Goal: Navigation & Orientation: Find specific page/section

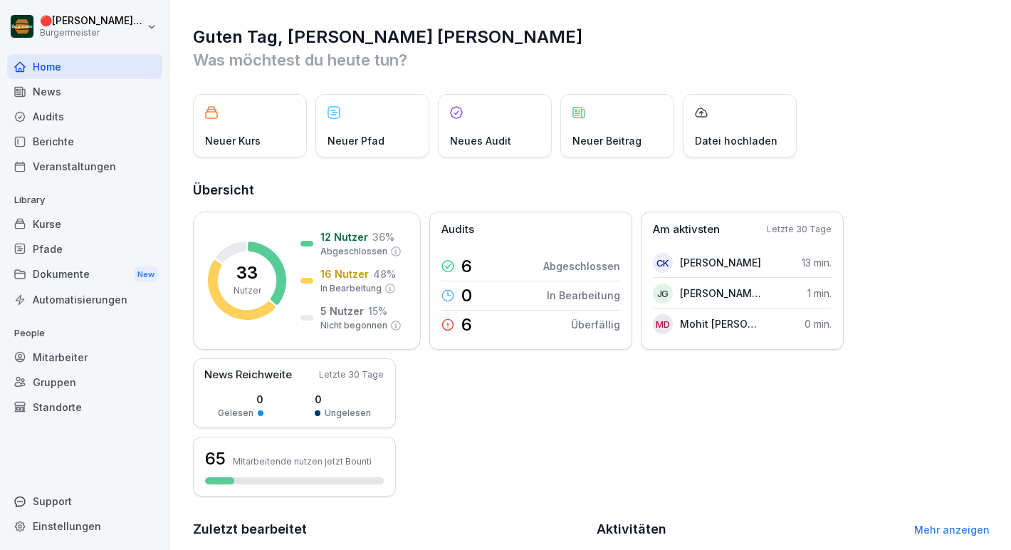
click at [87, 280] on div "Dokumente New" at bounding box center [84, 274] width 155 height 26
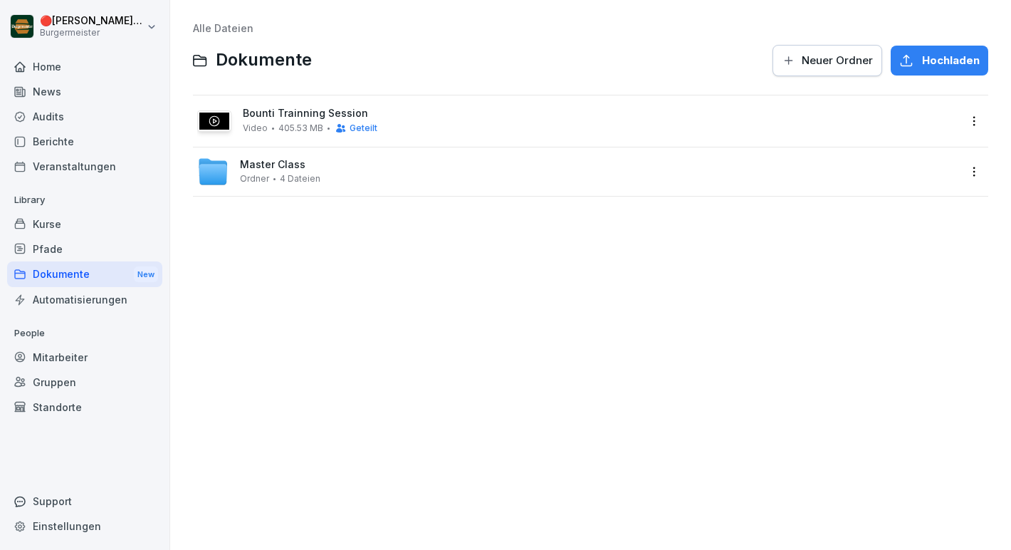
click at [392, 153] on div "Master Class [PERSON_NAME] 4 Dateien" at bounding box center [590, 171] width 795 height 48
click at [394, 162] on div "Master Class [PERSON_NAME] 4 Dateien" at bounding box center [577, 171] width 761 height 31
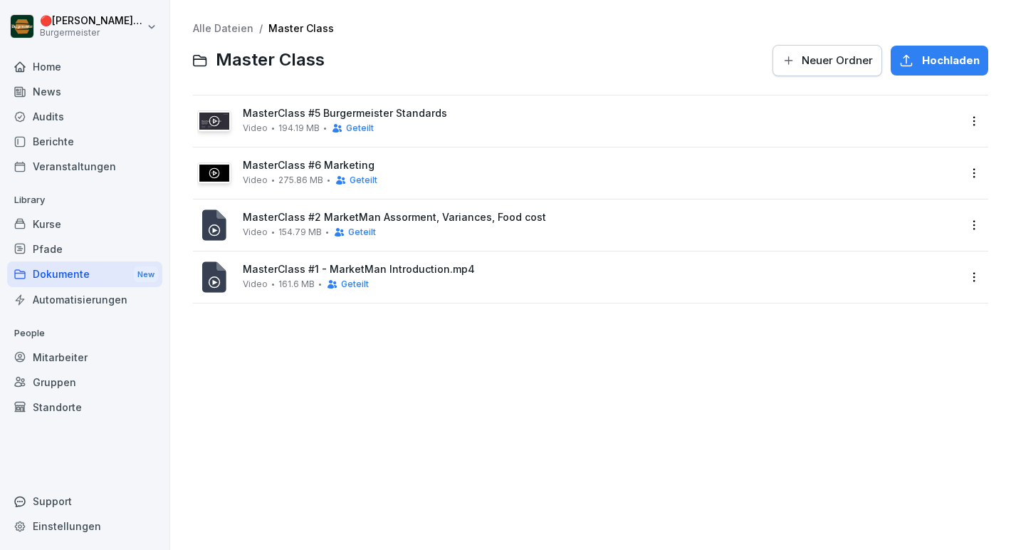
click at [231, 26] on link "Alle Dateien" at bounding box center [223, 28] width 61 height 12
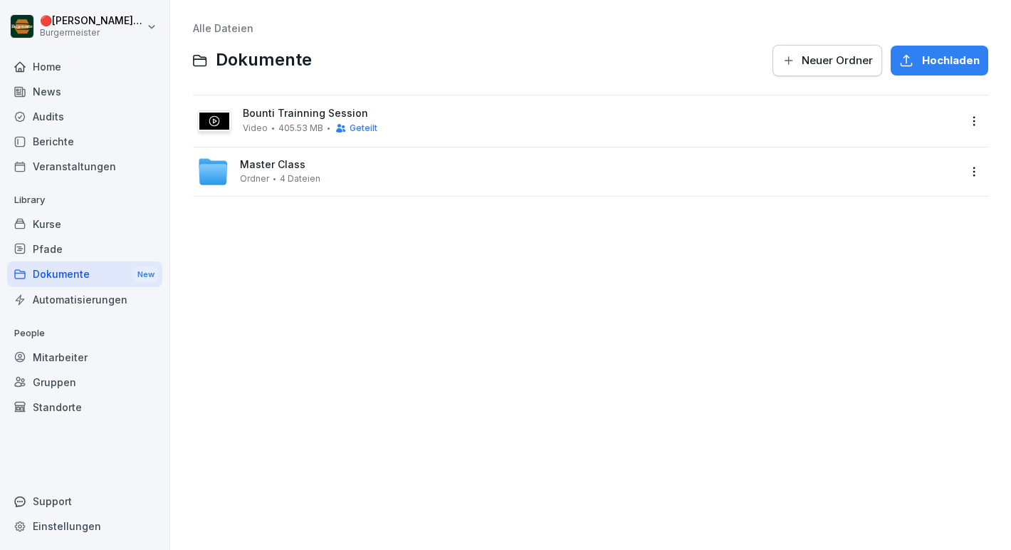
click at [402, 182] on div "Master Class [PERSON_NAME] 4 Dateien" at bounding box center [577, 171] width 761 height 31
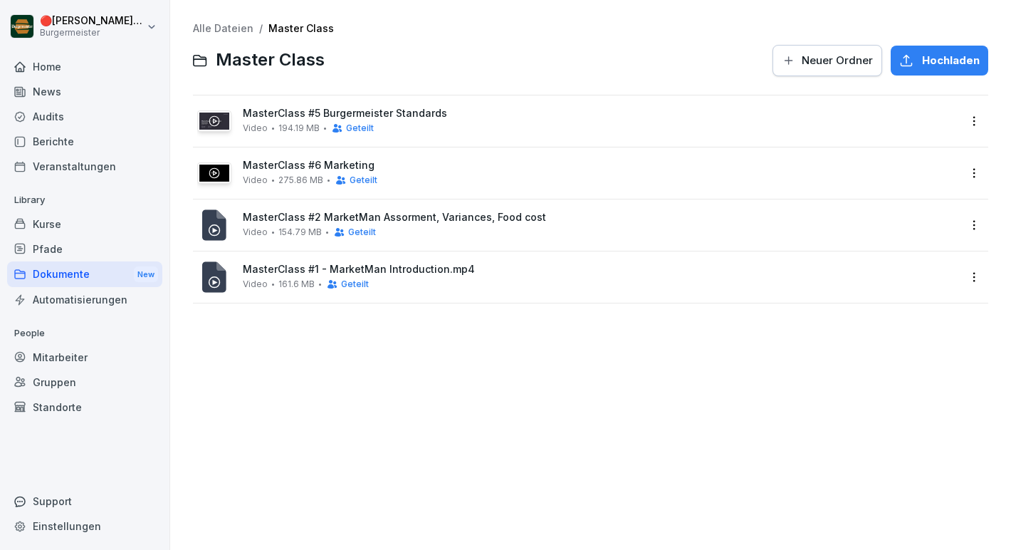
click at [219, 25] on link "Alle Dateien" at bounding box center [223, 28] width 61 height 12
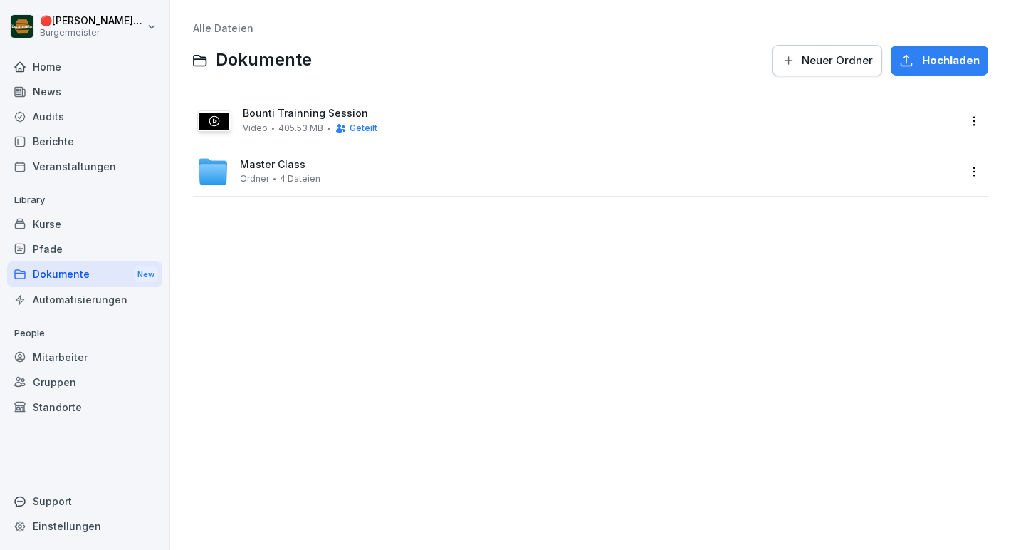
click at [264, 178] on span "Ordner" at bounding box center [254, 179] width 29 height 10
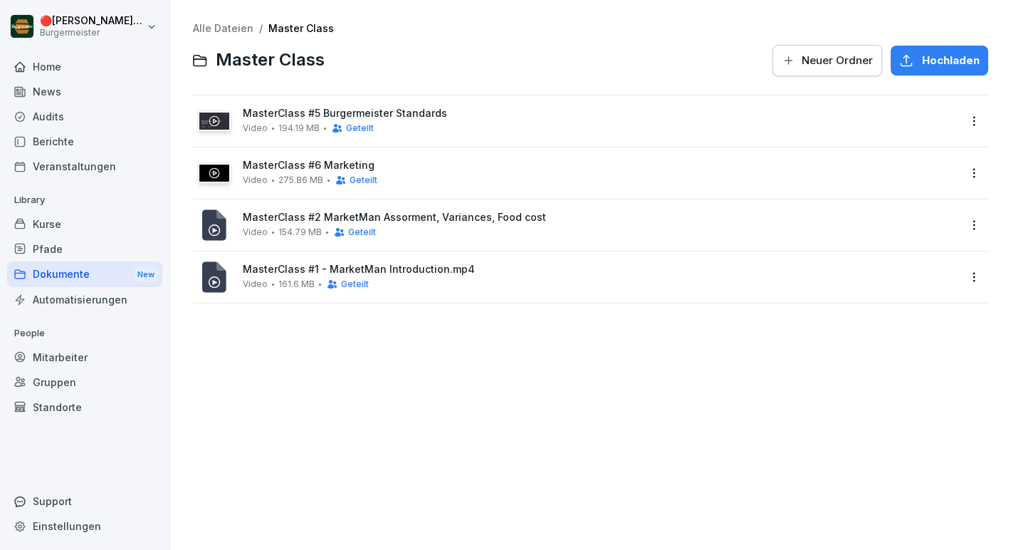
click at [227, 35] on div "Alle Dateien / Master Class Master Class Neuer [PERSON_NAME] Hochladen" at bounding box center [590, 50] width 795 height 55
click at [219, 27] on link "Alle Dateien" at bounding box center [223, 28] width 61 height 12
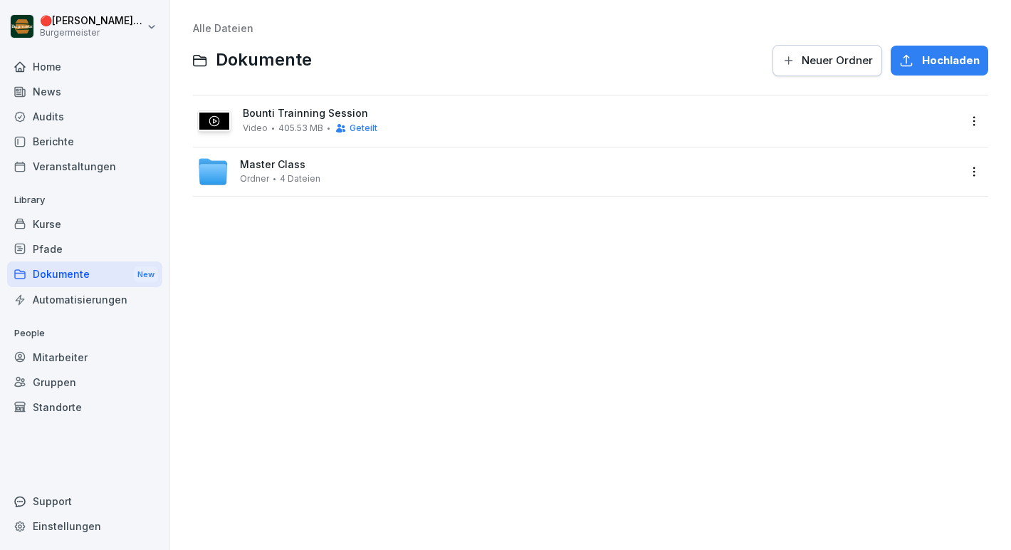
click at [94, 272] on div "Dokumente New" at bounding box center [84, 274] width 155 height 26
